Goal: Task Accomplishment & Management: Complete application form

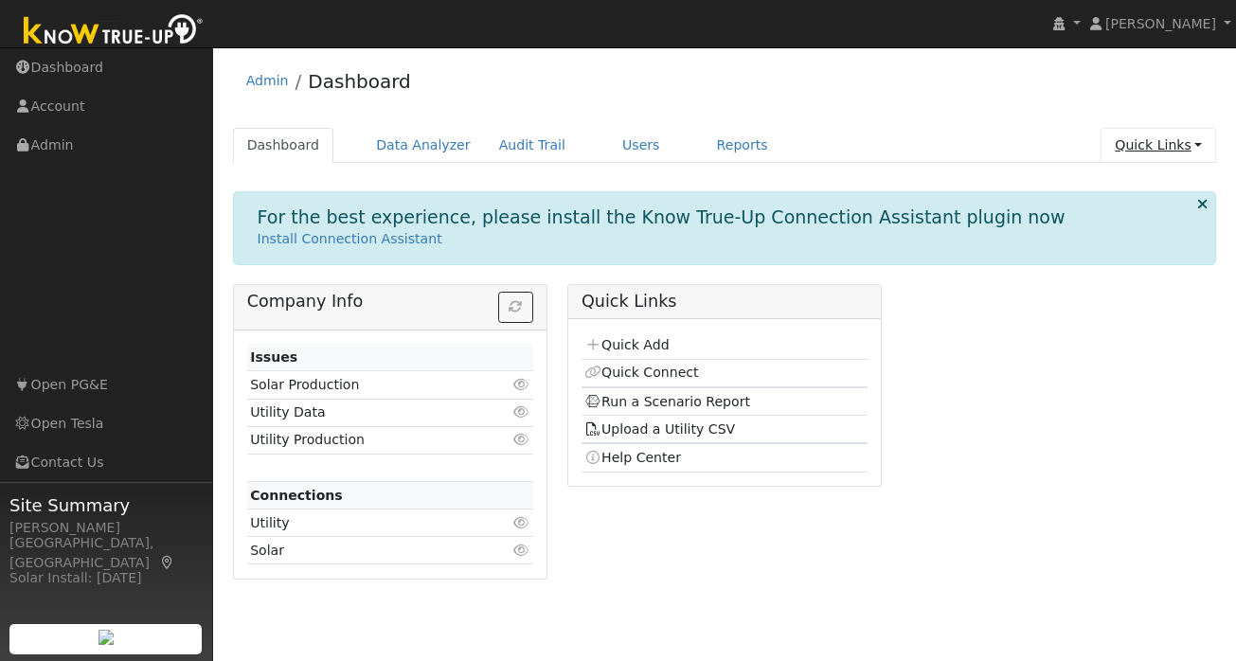
click at [1183, 148] on link "Quick Links" at bounding box center [1158, 145] width 116 height 35
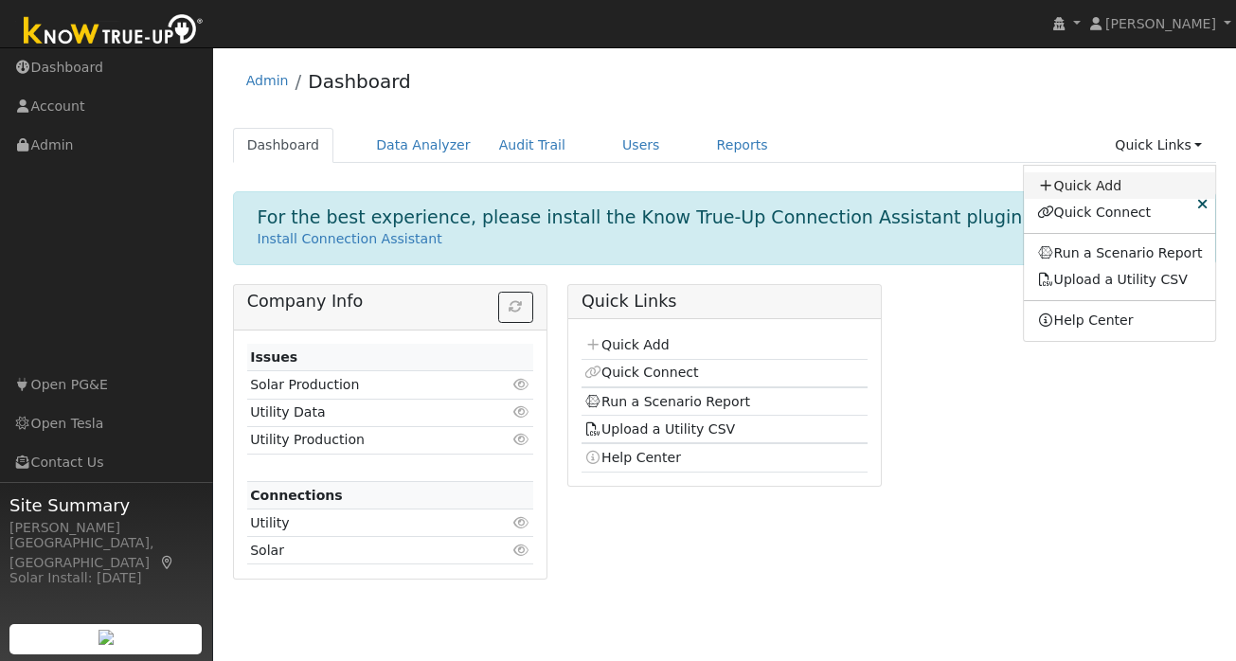
click at [1127, 186] on link "Quick Add" at bounding box center [1120, 185] width 192 height 27
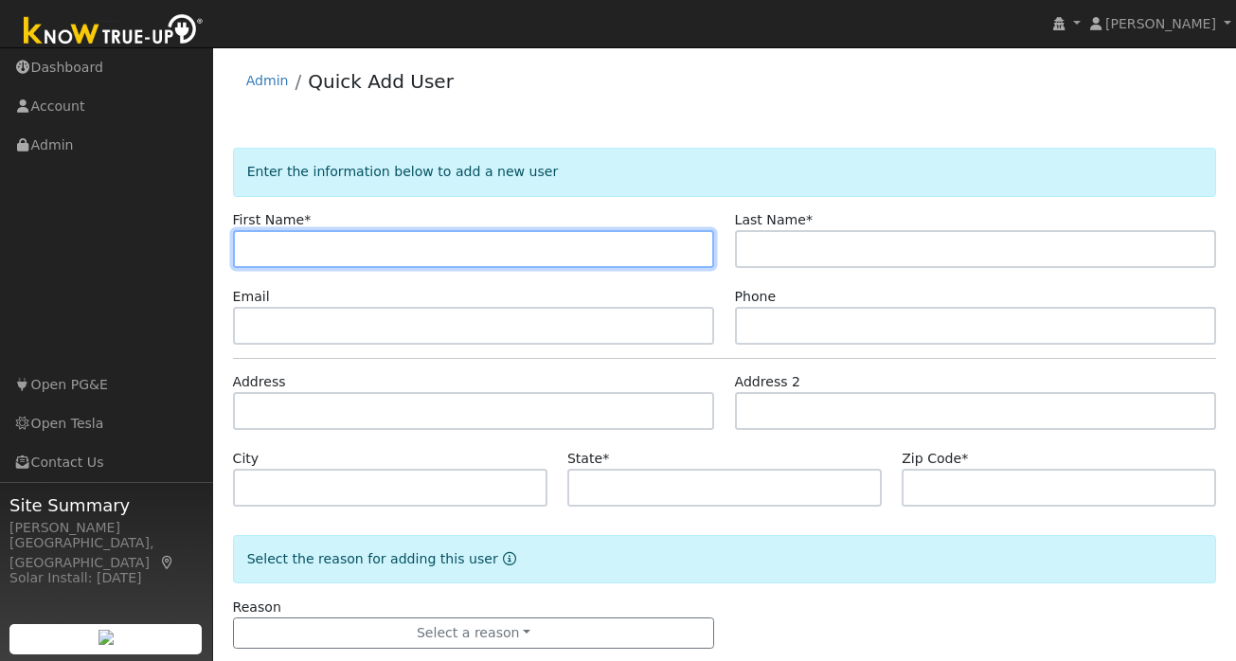
paste input "[DATE]"
type input "[DATE]"
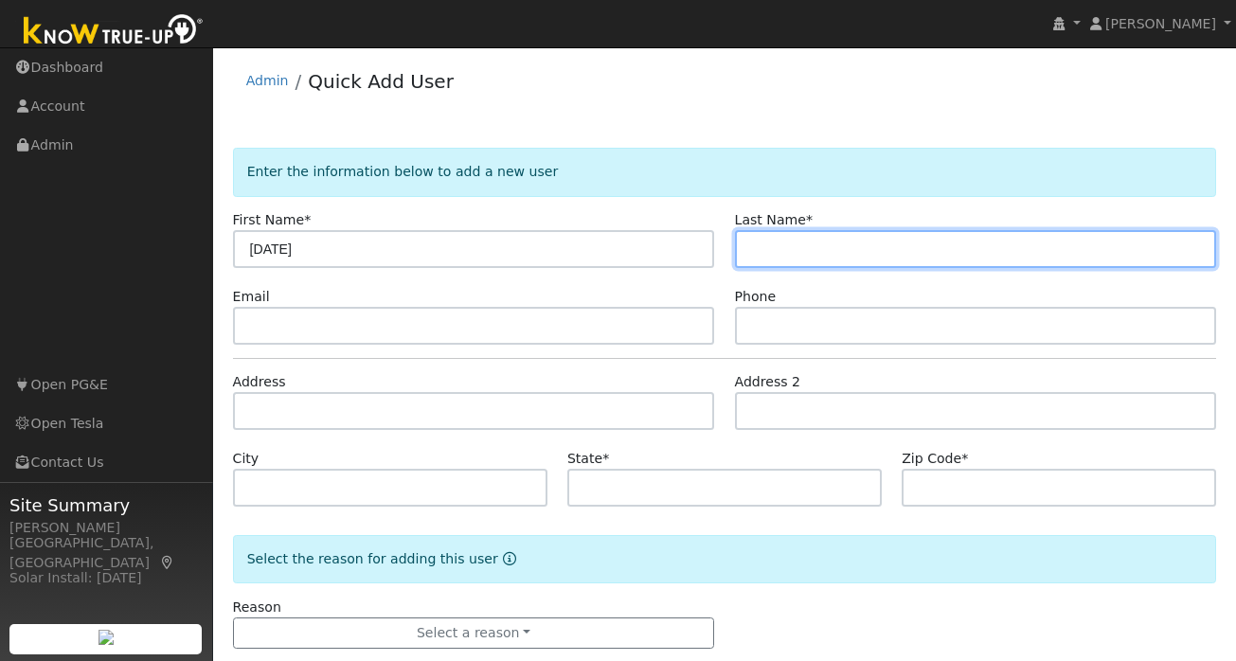
click at [848, 240] on input "text" at bounding box center [976, 249] width 482 height 38
paste input "Vish"
type input "Vish"
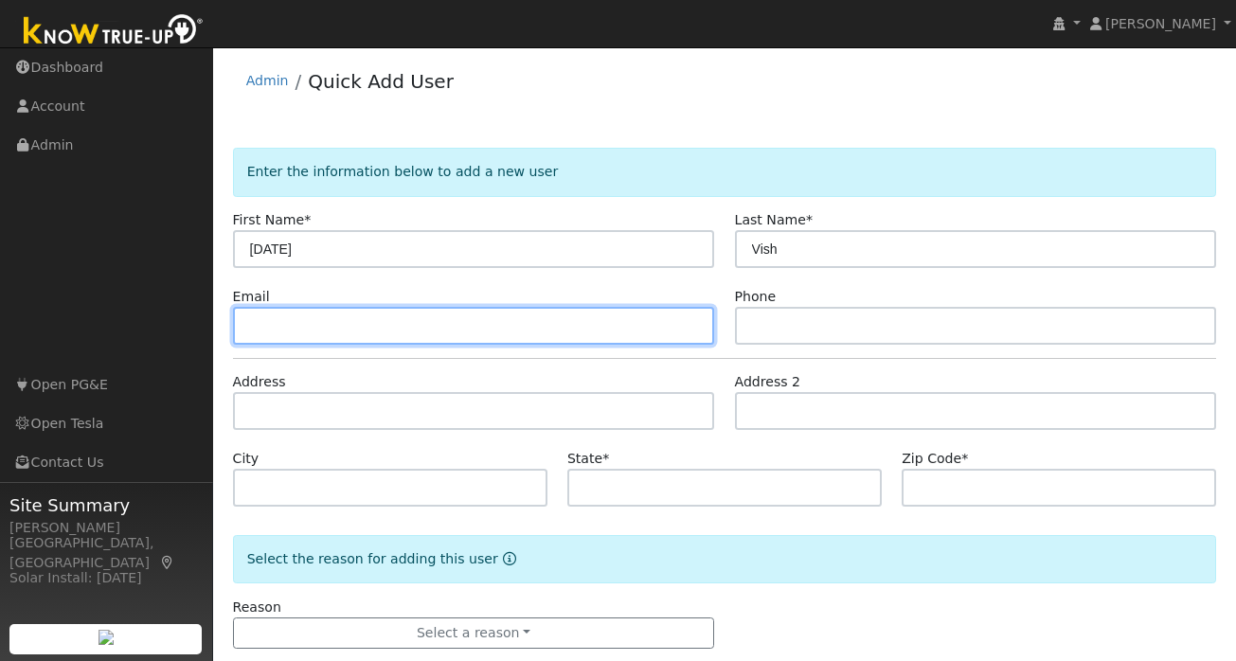
click at [351, 340] on input "text" at bounding box center [474, 326] width 482 height 38
paste input "vishurk@yahoo.com"
type input "vishurk@yahoo.com"
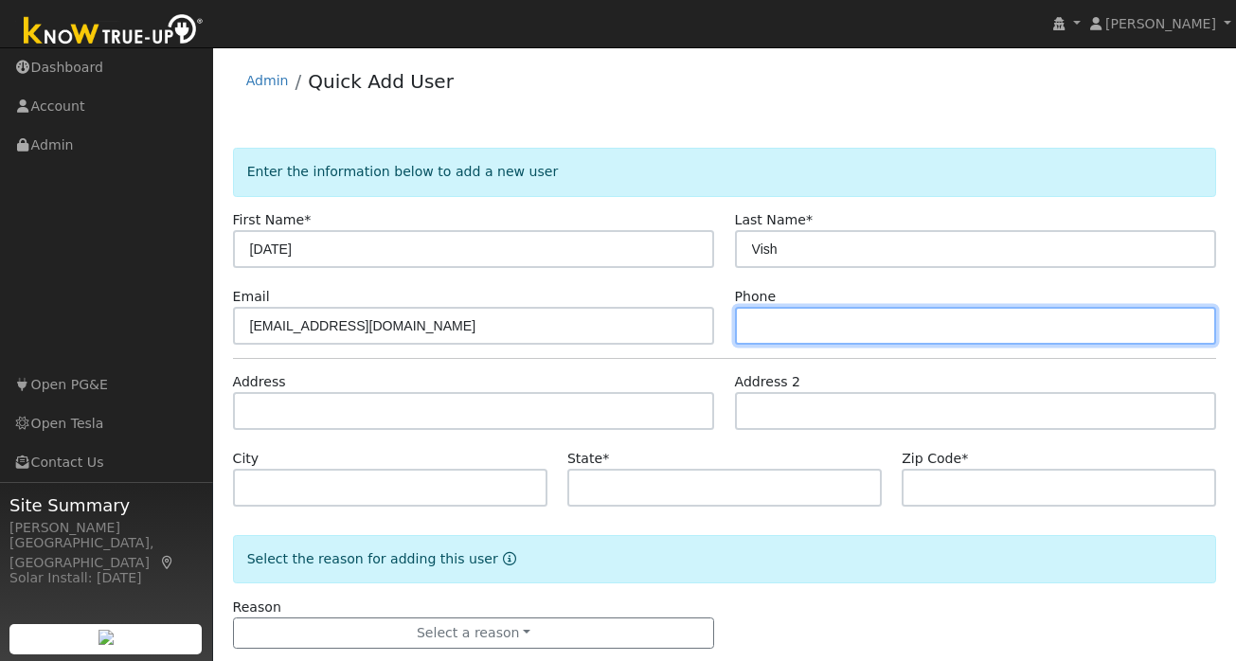
click at [833, 329] on input "text" at bounding box center [976, 326] width 482 height 38
paste input "4086665139"
type input "4086665139"
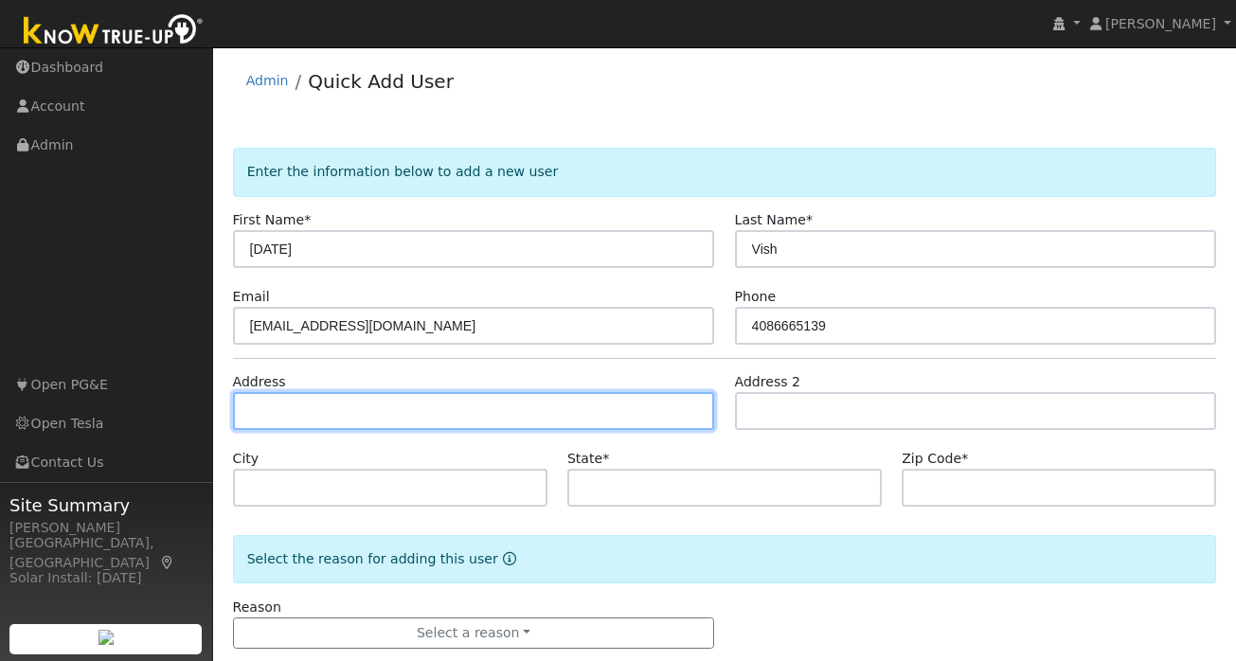
click at [338, 412] on input "text" at bounding box center [474, 411] width 482 height 38
paste input "7607 Calle Verde Rd"
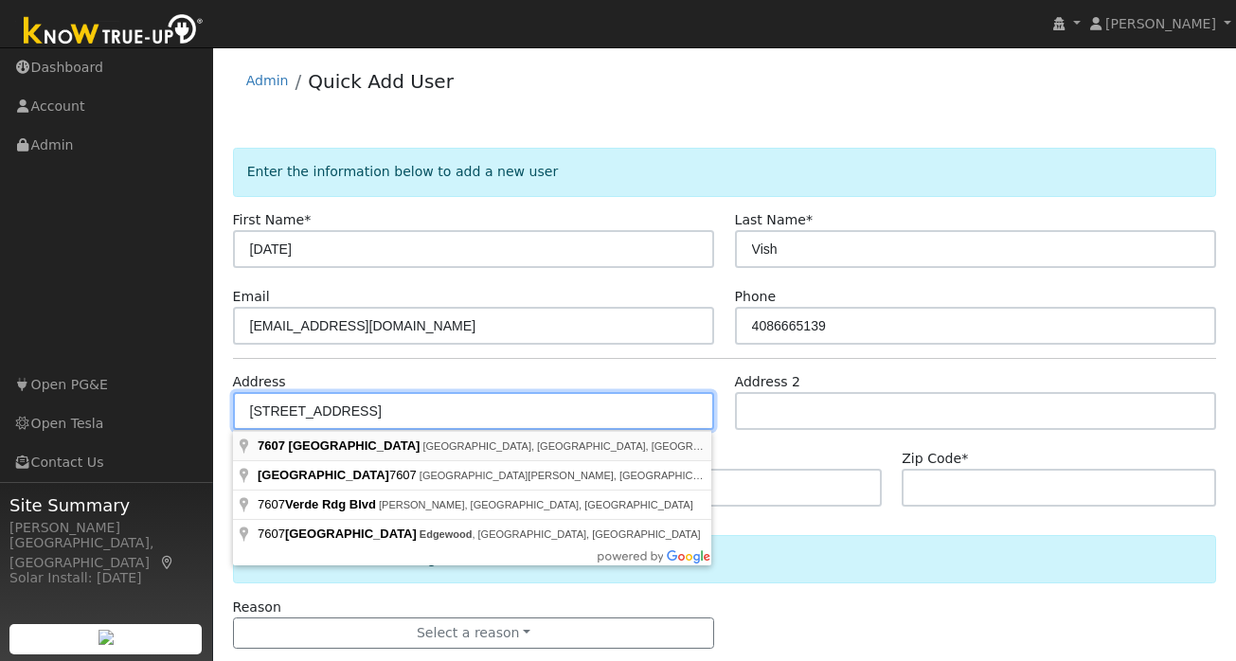
type input "7607 Calle Verde Road"
type input "Dublin"
type input "CA"
type input "94568"
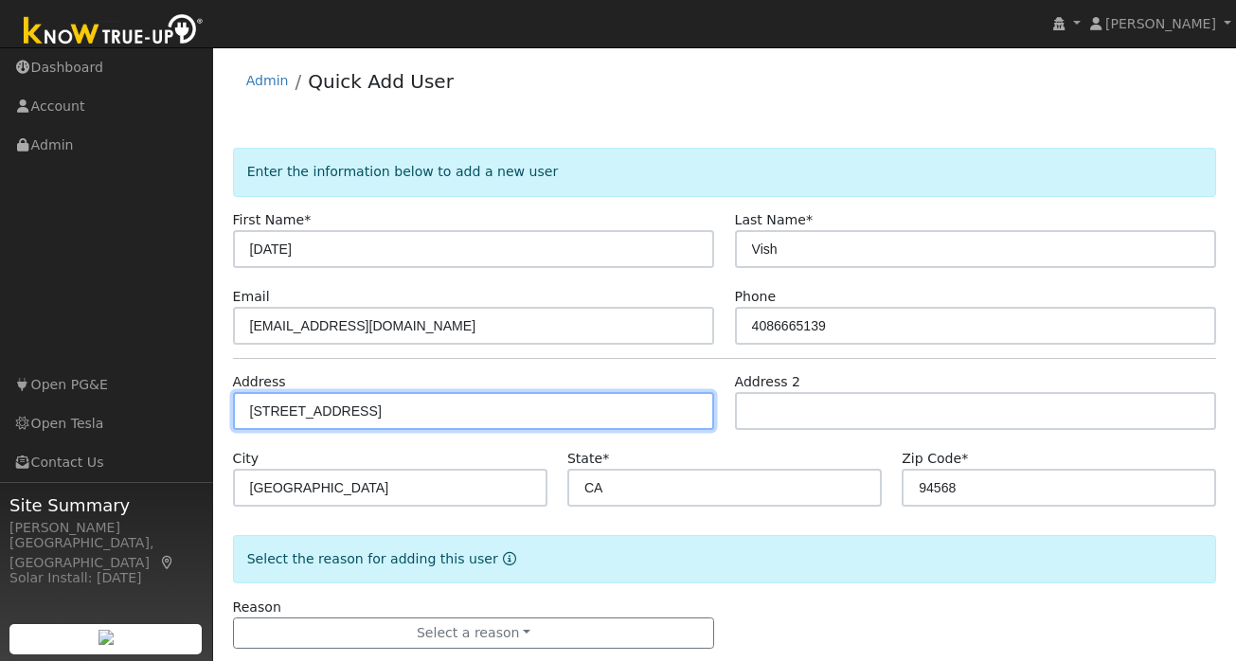
scroll to position [35, 0]
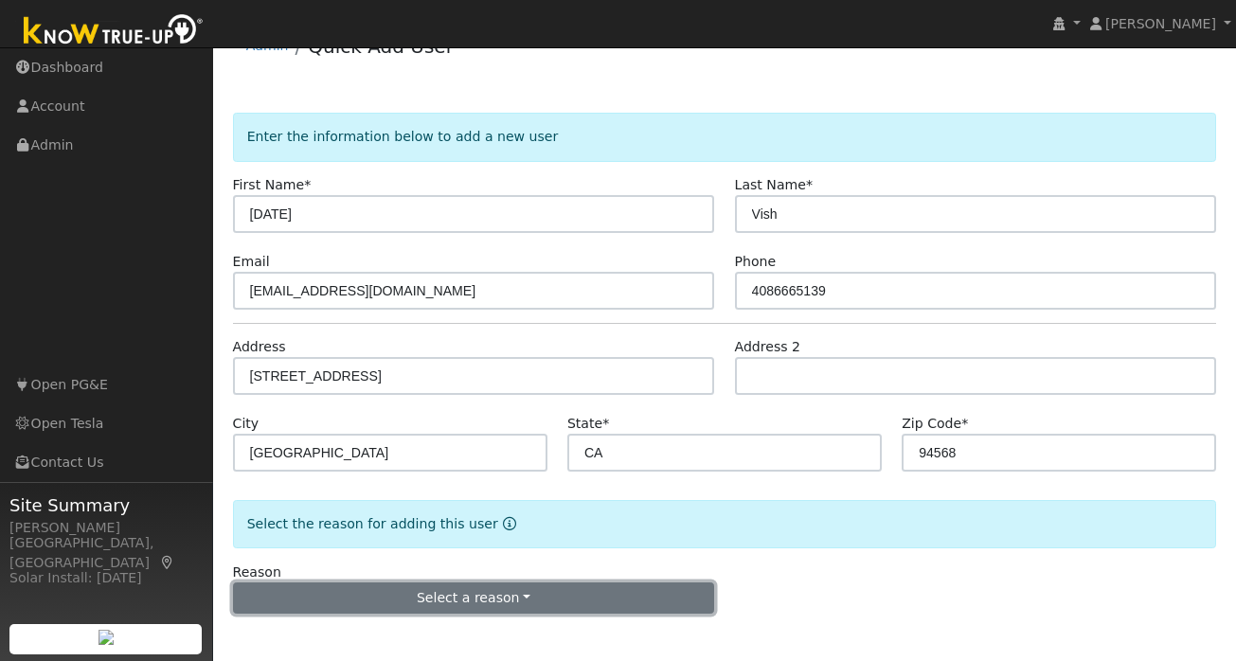
click at [461, 597] on button "Select a reason" at bounding box center [474, 598] width 482 height 32
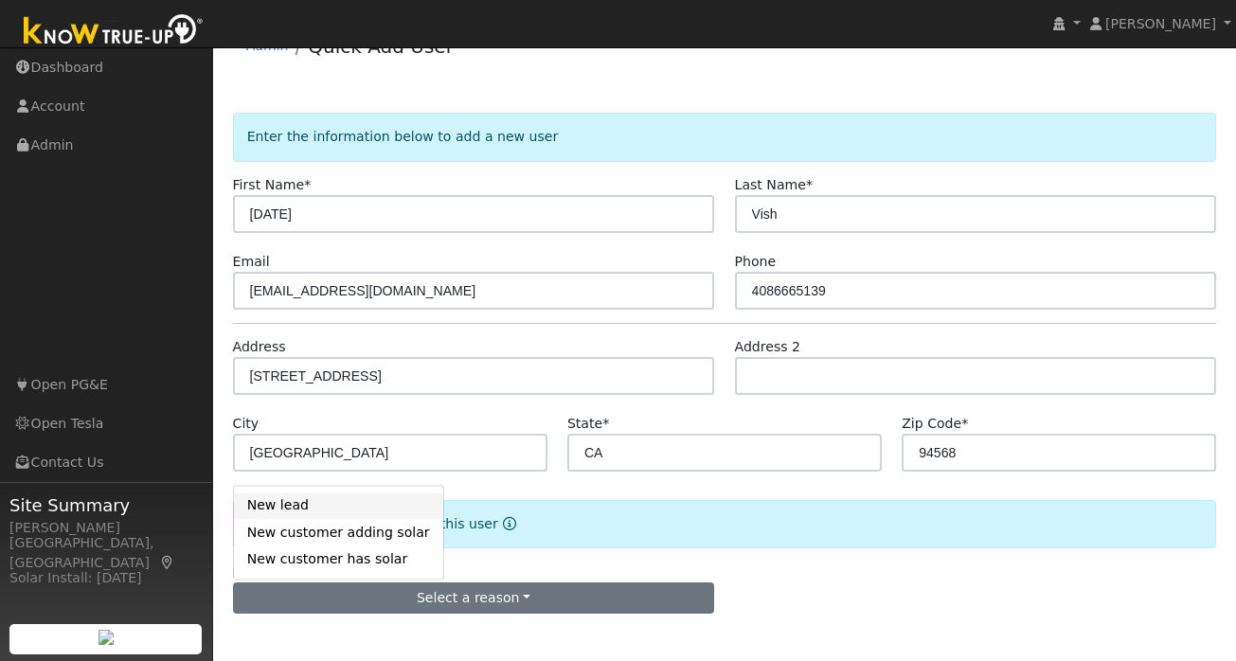
click at [302, 496] on link "New lead" at bounding box center [338, 505] width 209 height 27
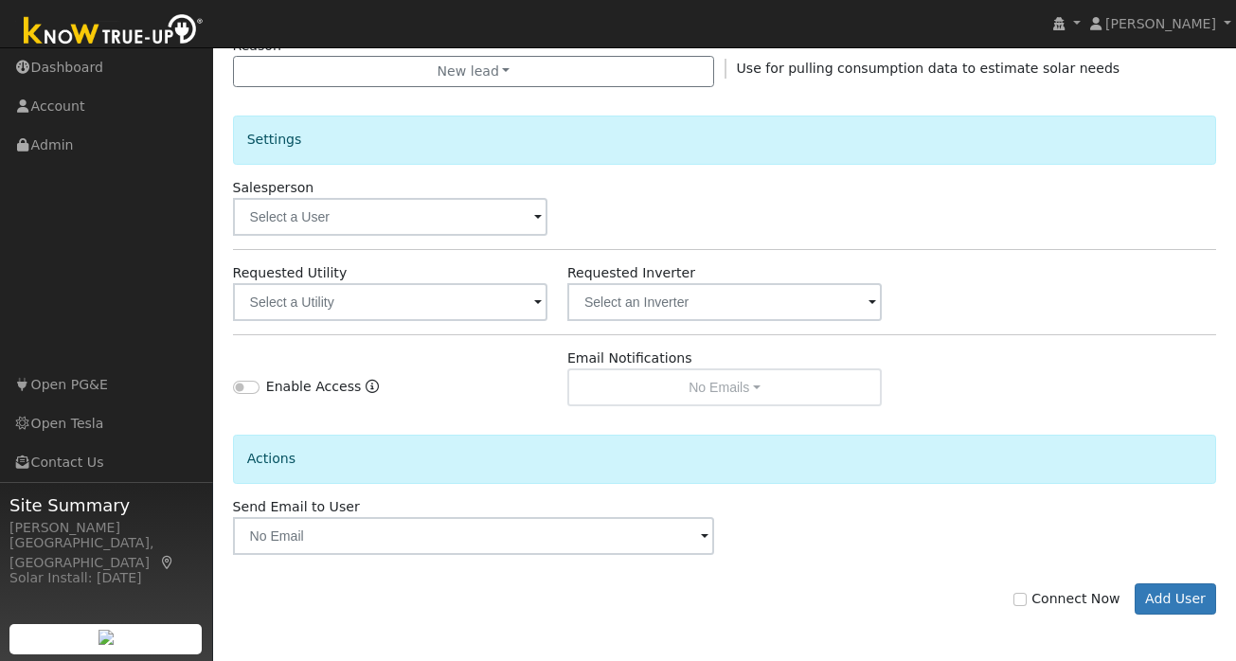
scroll to position [562, 0]
click at [539, 297] on span at bounding box center [538, 303] width 8 height 22
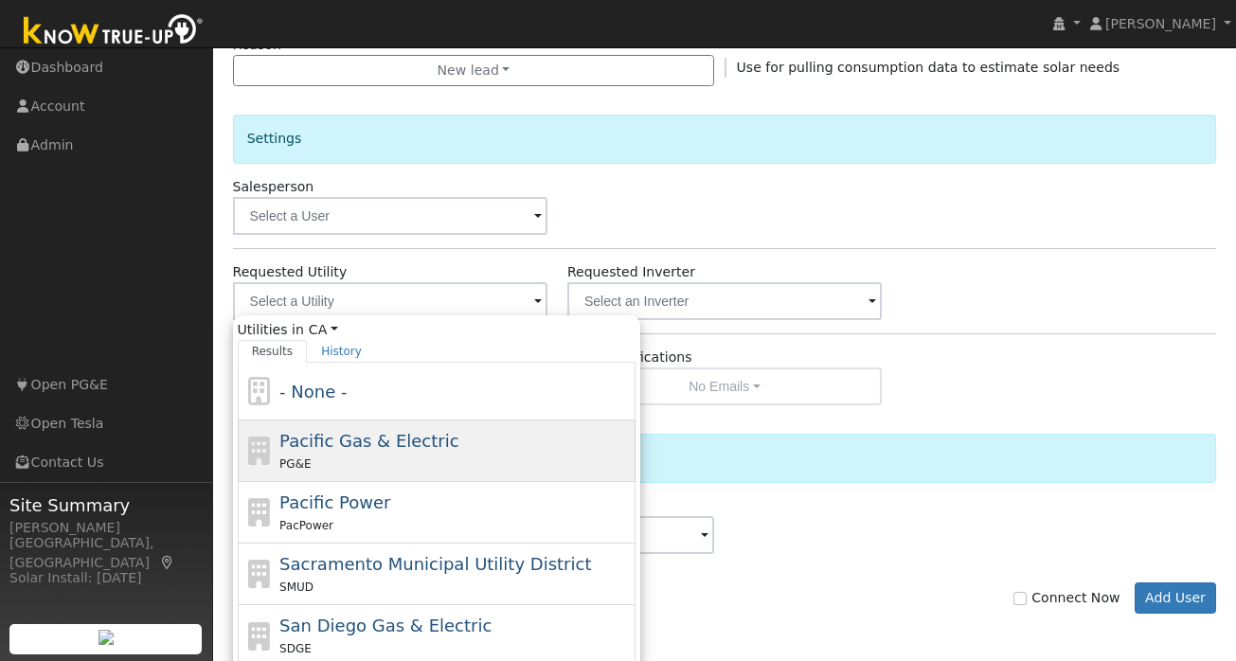
click at [432, 466] on div "PG&E" at bounding box center [454, 464] width 351 height 20
type input "Pacific Gas & Electric"
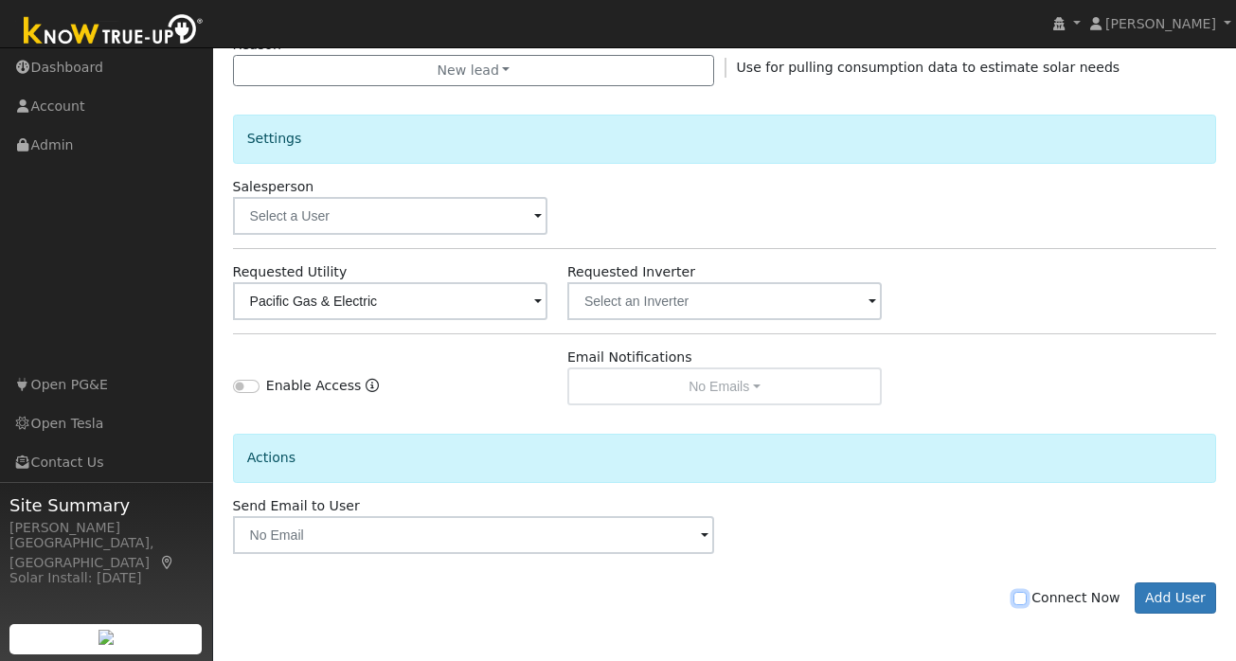
click at [1026, 599] on input "Connect Now" at bounding box center [1019, 598] width 13 height 13
checkbox input "true"
click at [1158, 600] on button "Add User" at bounding box center [1175, 598] width 82 height 32
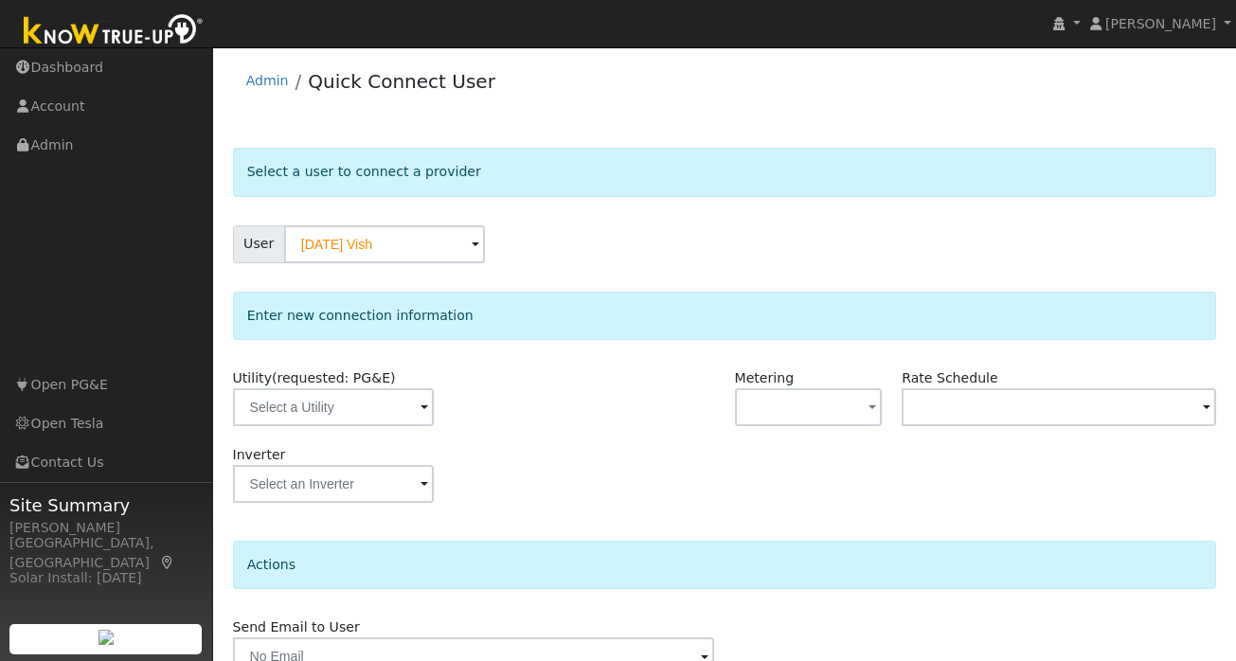
click at [420, 411] on span at bounding box center [424, 409] width 8 height 22
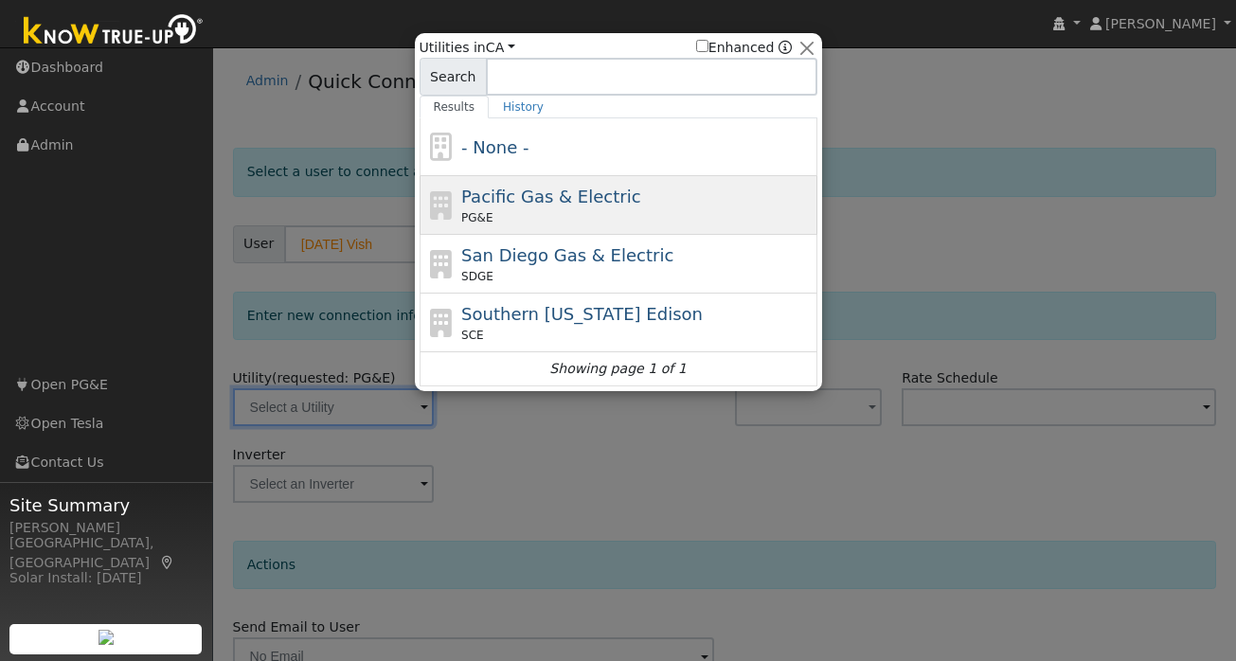
click at [534, 185] on div "Pacific Gas & Electric PG&E" at bounding box center [636, 205] width 351 height 43
type input "PG&E"
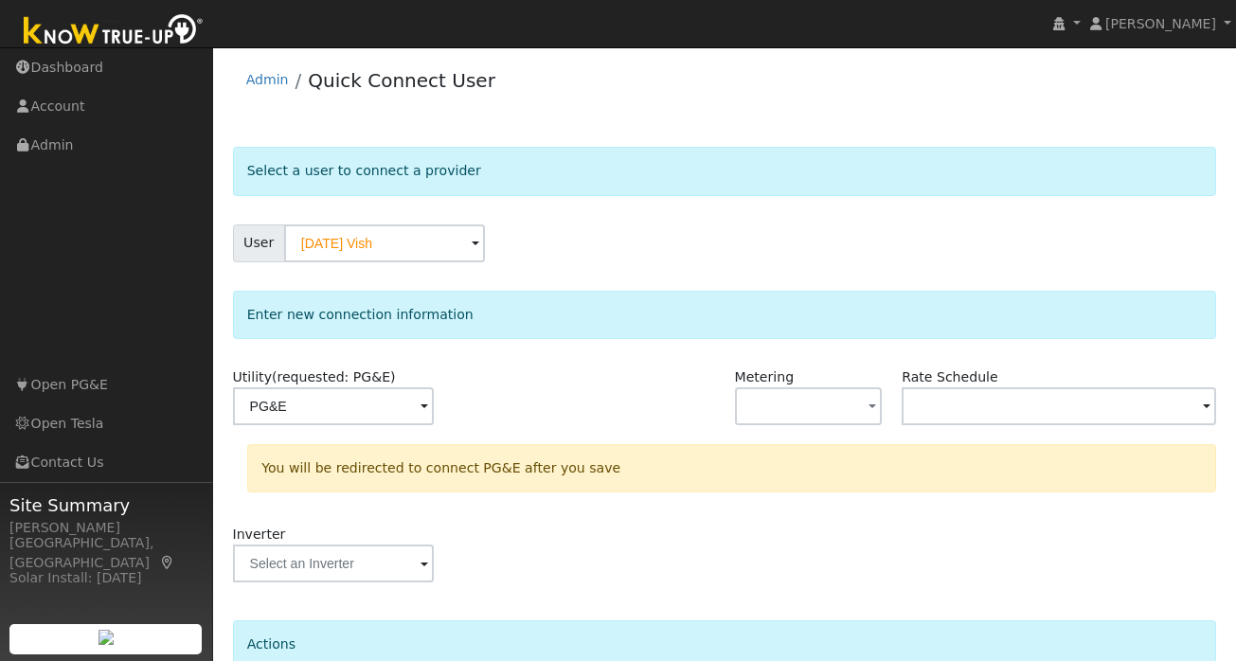
scroll to position [174, 0]
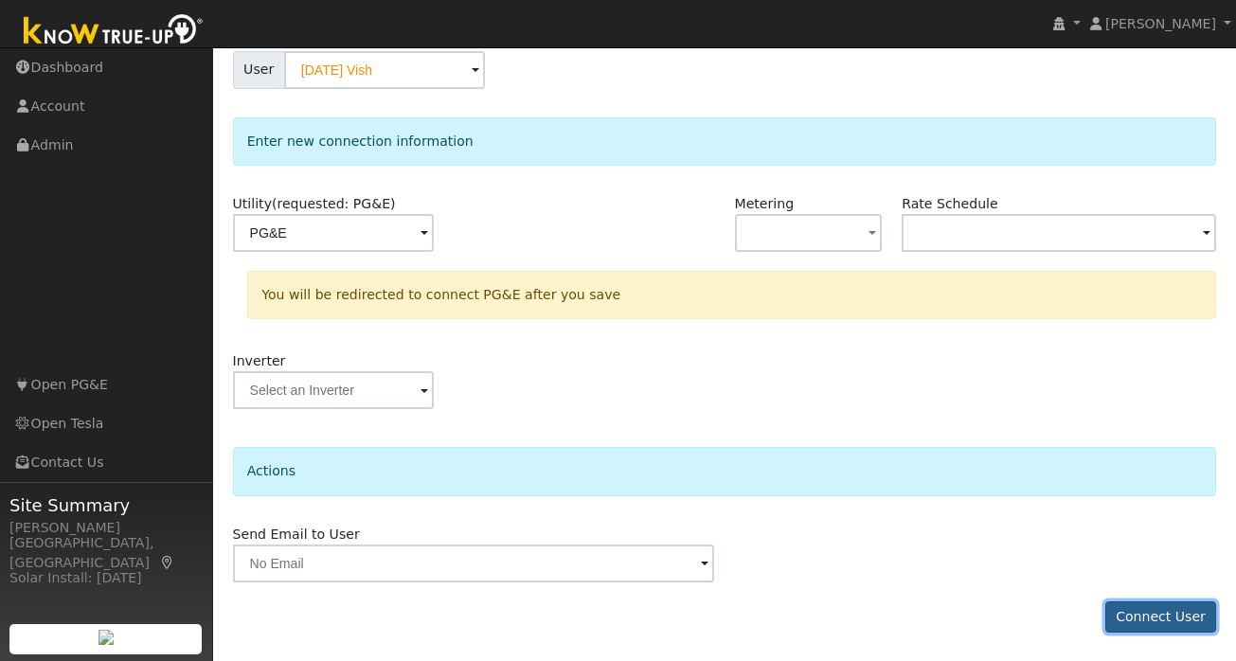
click at [1153, 614] on button "Connect User" at bounding box center [1161, 617] width 112 height 32
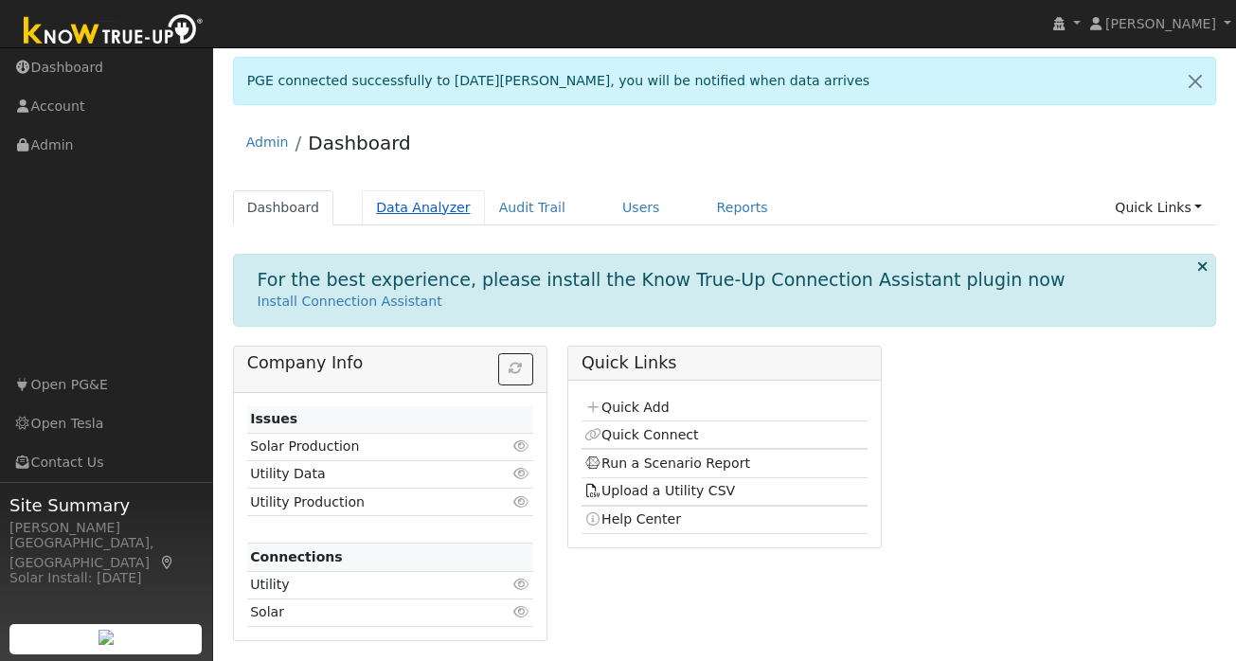
click at [413, 207] on link "Data Analyzer" at bounding box center [423, 207] width 123 height 35
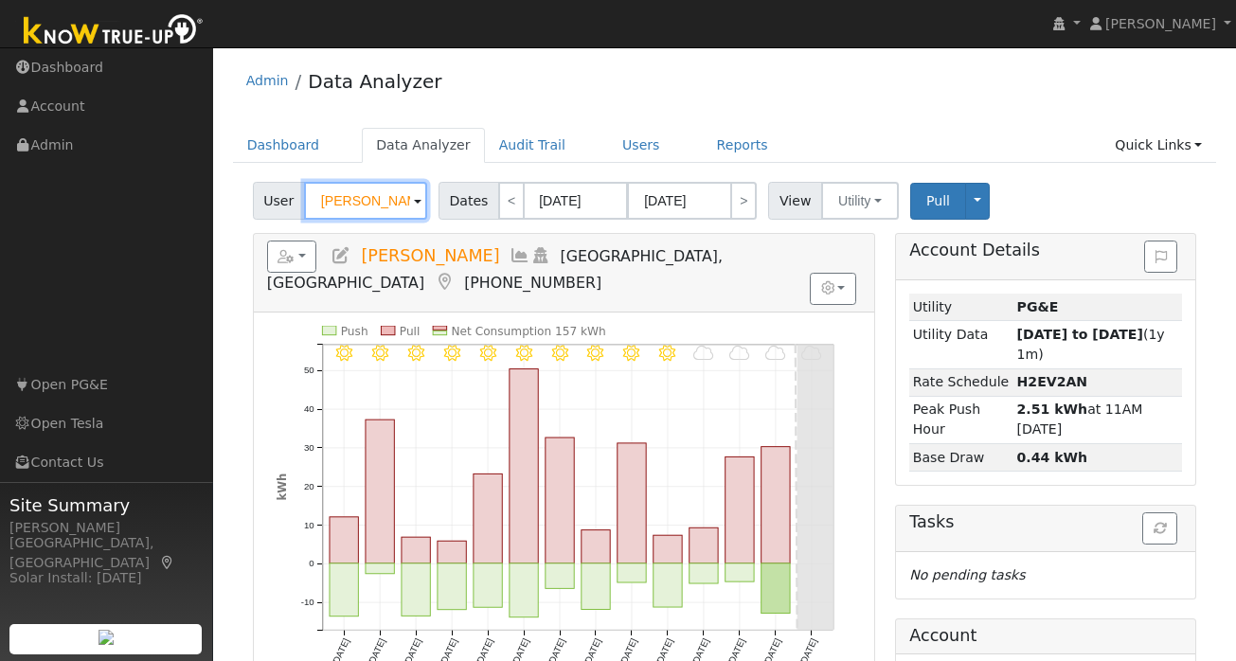
click at [383, 206] on input "[PERSON_NAME]" at bounding box center [365, 201] width 123 height 38
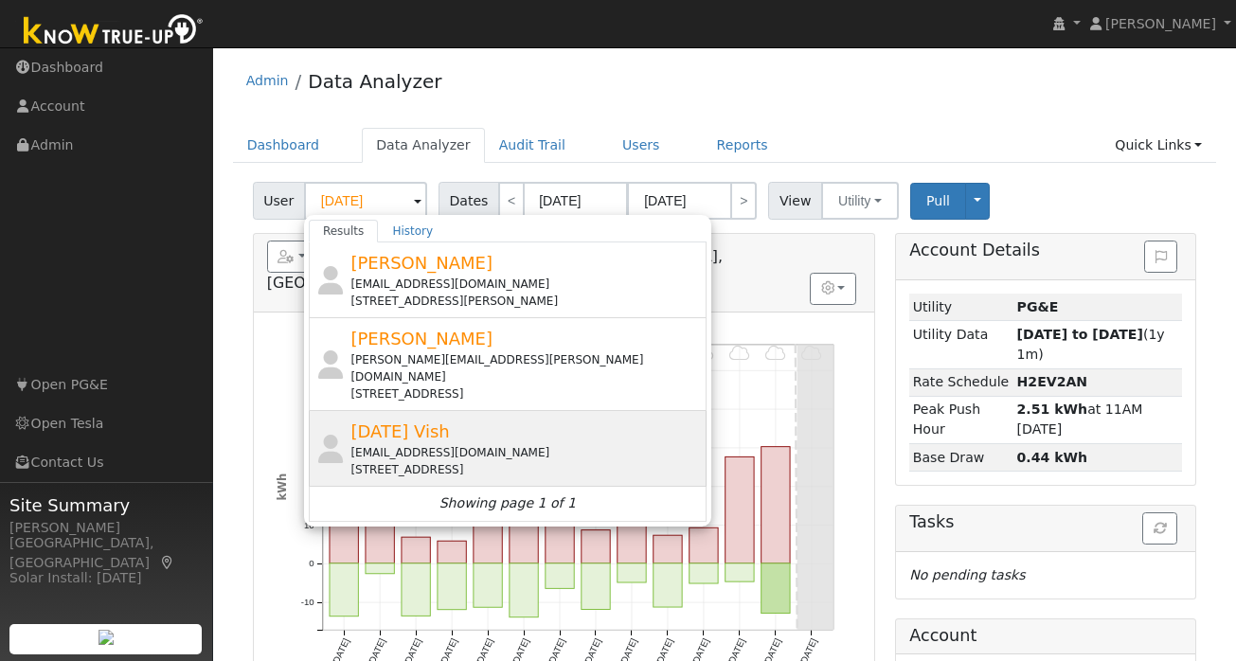
click at [405, 421] on span "[DATE] Vish" at bounding box center [399, 431] width 98 height 20
type input "[DATE] Vish"
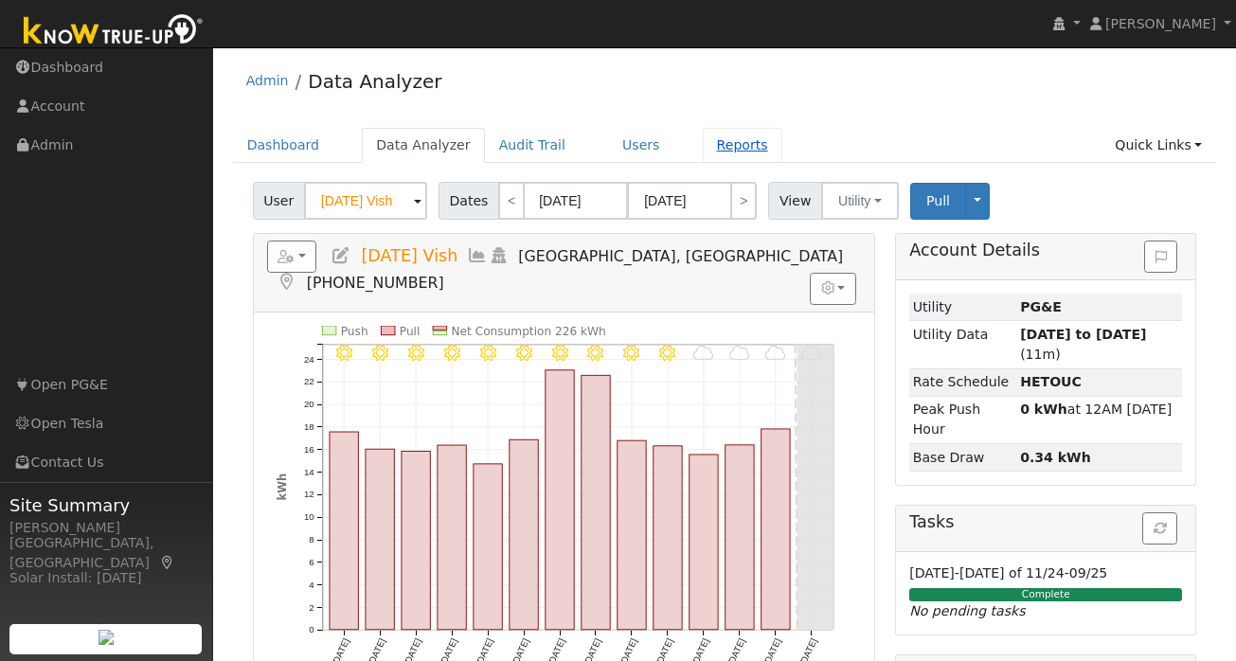
click at [713, 141] on link "Reports" at bounding box center [743, 145] width 80 height 35
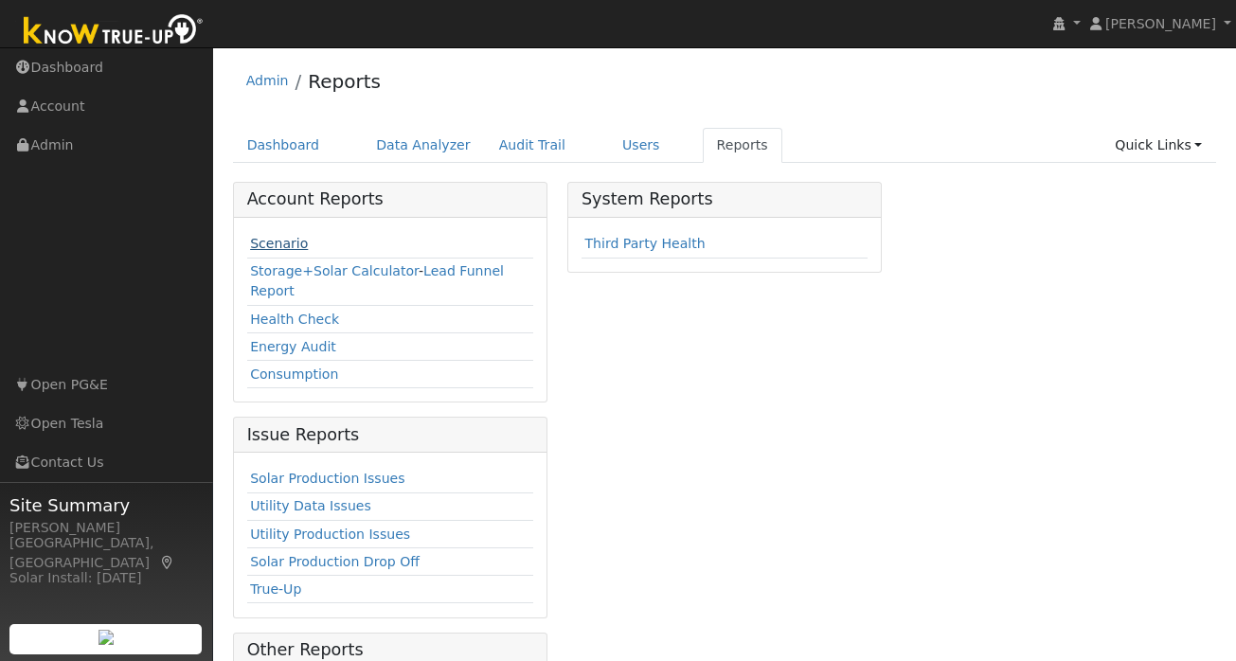
click at [277, 245] on link "Scenario" at bounding box center [279, 243] width 58 height 15
click at [283, 242] on link "Scenario" at bounding box center [279, 243] width 58 height 15
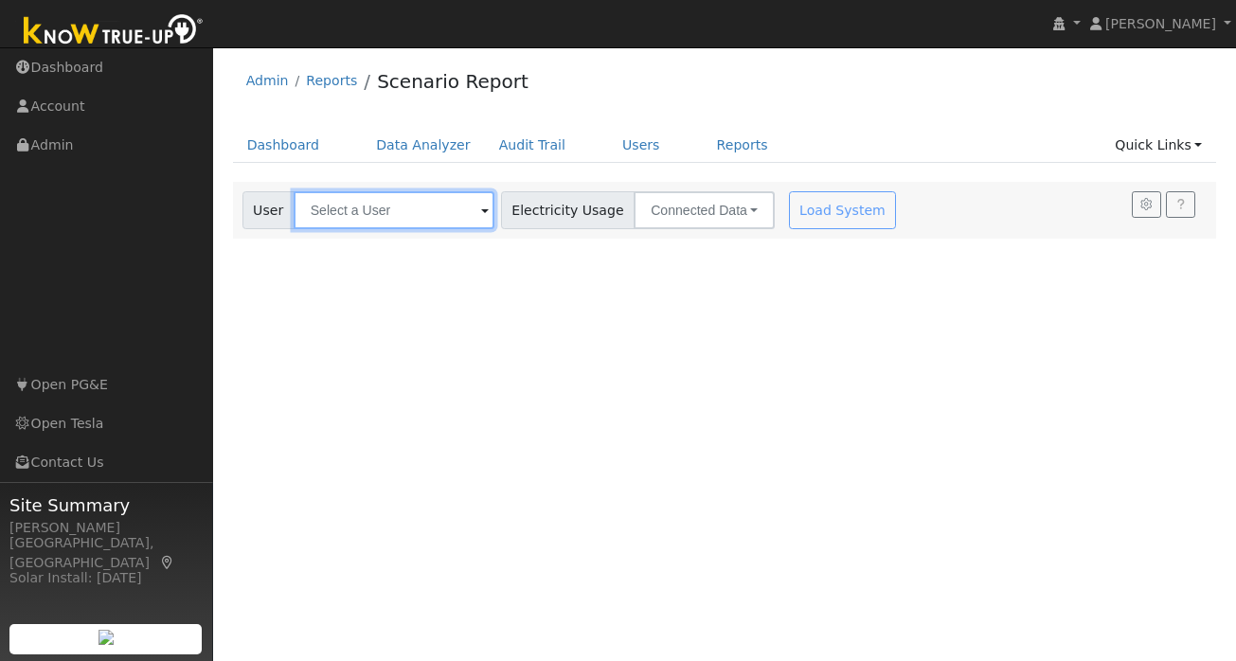
click at [383, 210] on input "text" at bounding box center [394, 210] width 201 height 38
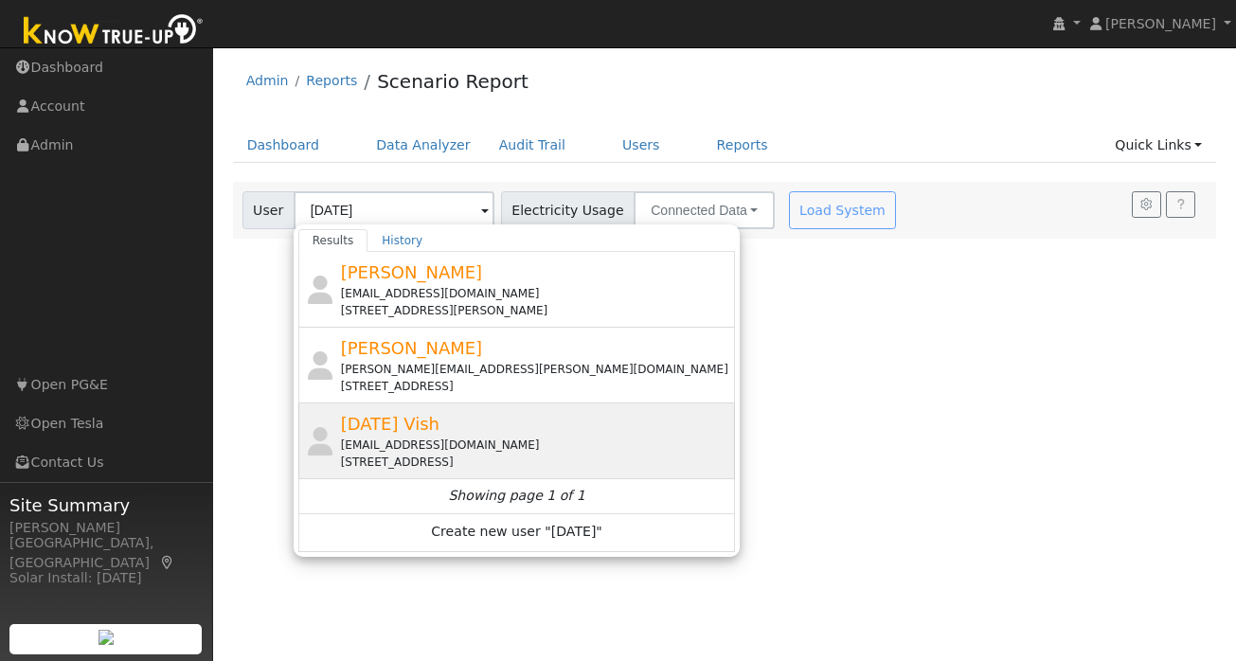
click at [395, 439] on div "[EMAIL_ADDRESS][DOMAIN_NAME]" at bounding box center [536, 444] width 391 height 17
type input "[DATE] Vish"
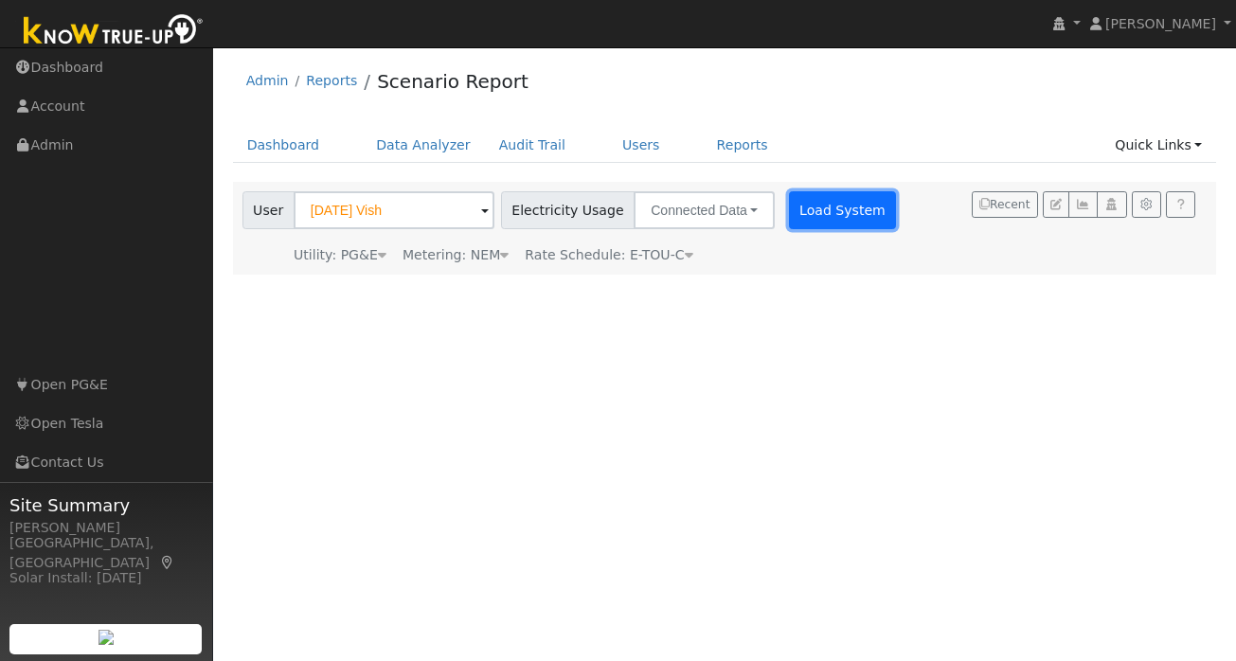
click at [799, 205] on button "Load System" at bounding box center [843, 210] width 108 height 38
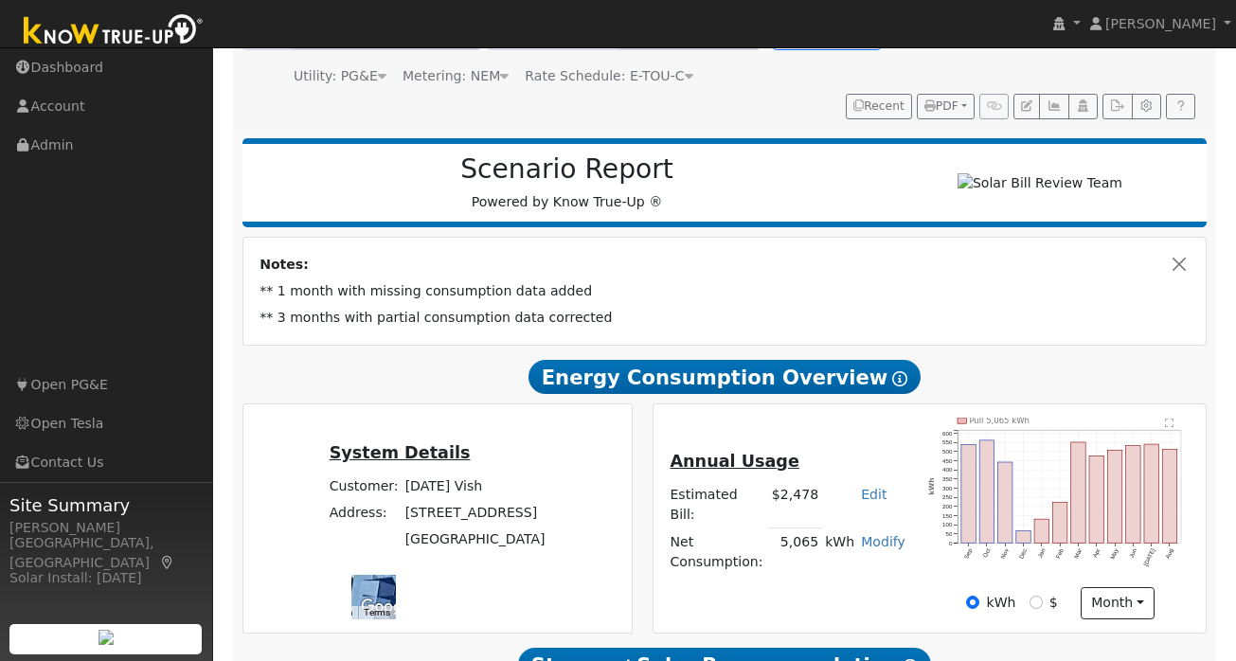
scroll to position [182, 0]
